Goal: Task Accomplishment & Management: Manage account settings

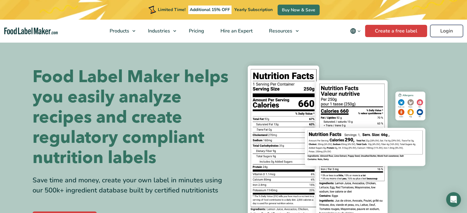
click at [444, 29] on link "Login" at bounding box center [446, 31] width 33 height 12
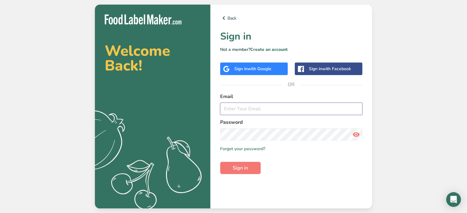
click at [239, 107] on input "email" at bounding box center [291, 109] width 142 height 12
type input "majoiz1812@gmail.com"
click at [272, 110] on input "majoiz1812@gmail.com" at bounding box center [291, 109] width 142 height 12
click at [262, 70] on span "with Google" at bounding box center [259, 69] width 24 height 6
